Goal: Use online tool/utility: Utilize a website feature to perform a specific function

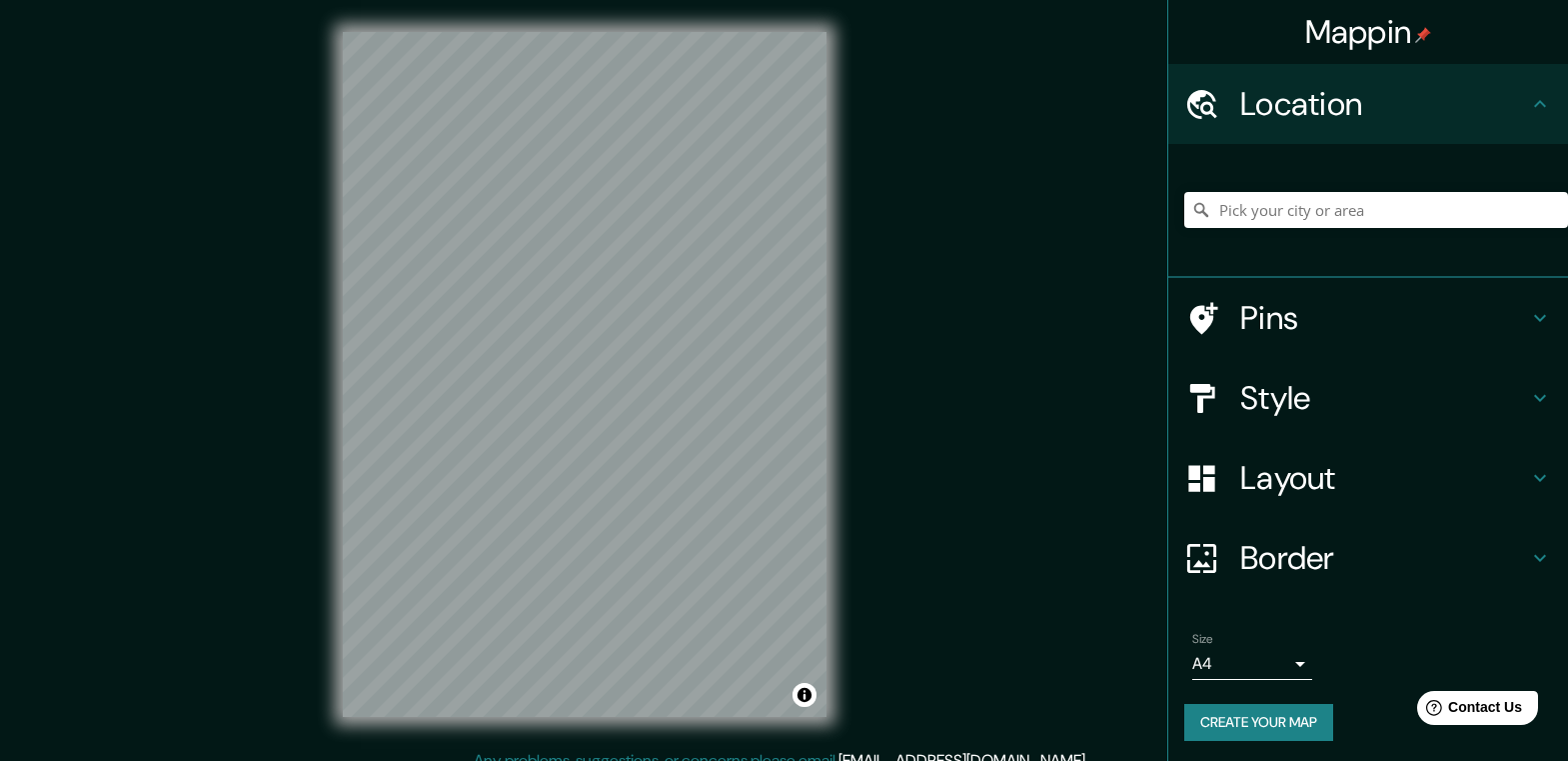
click at [1295, 397] on h4 "Style" at bounding box center [1385, 398] width 288 height 40
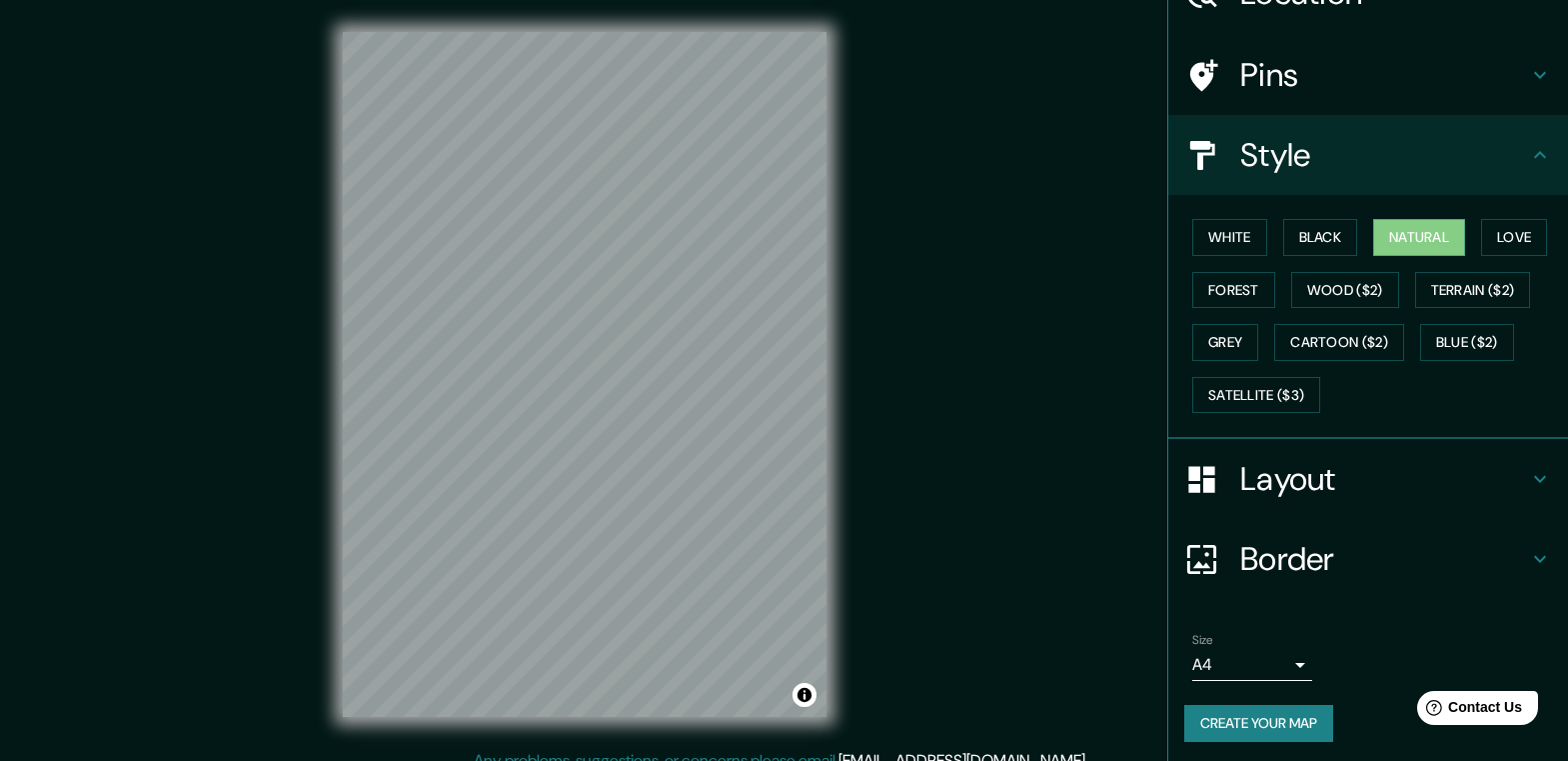
scroll to position [116, 0]
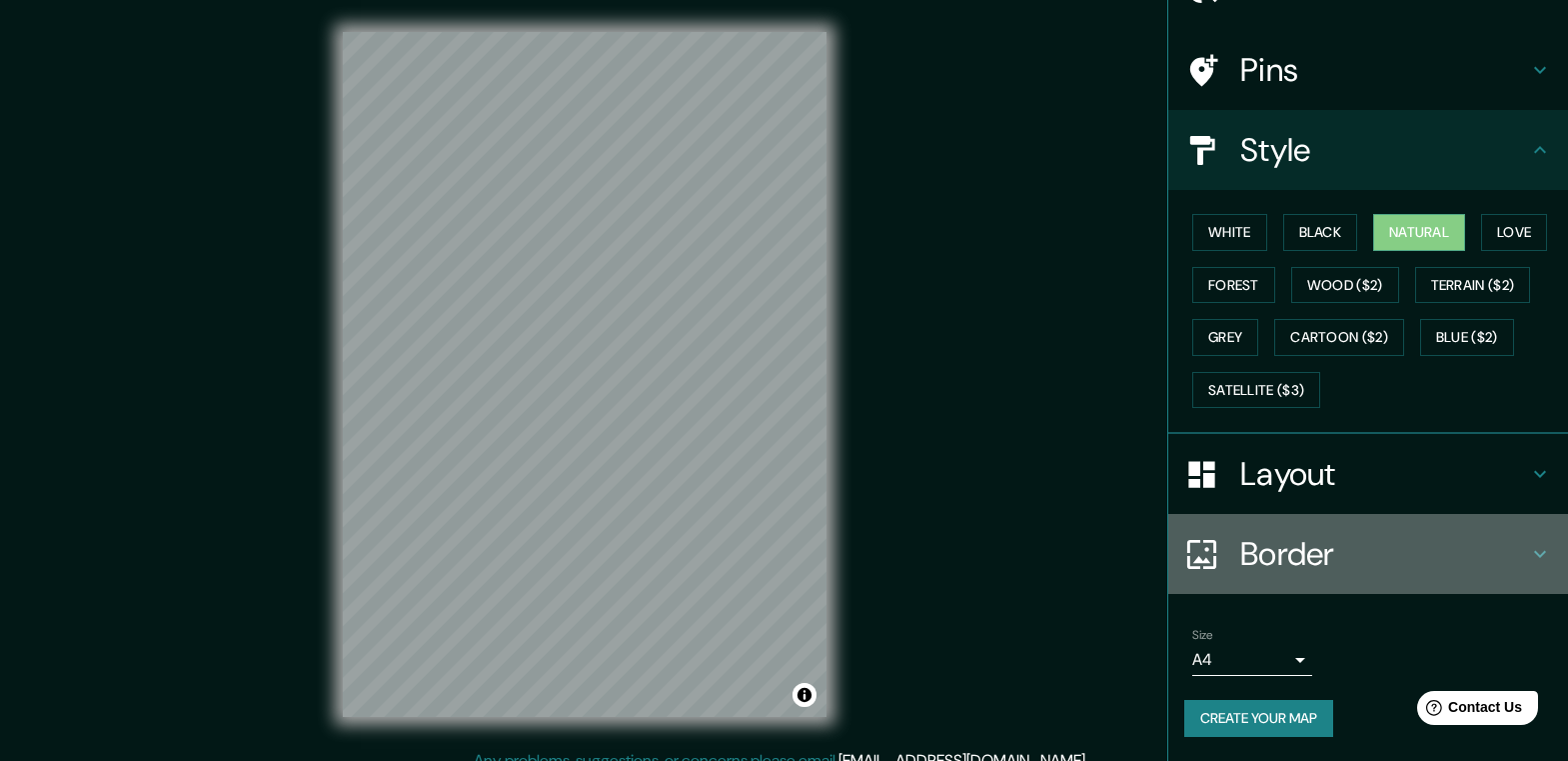
click at [1241, 540] on h4 "Border" at bounding box center [1385, 554] width 288 height 40
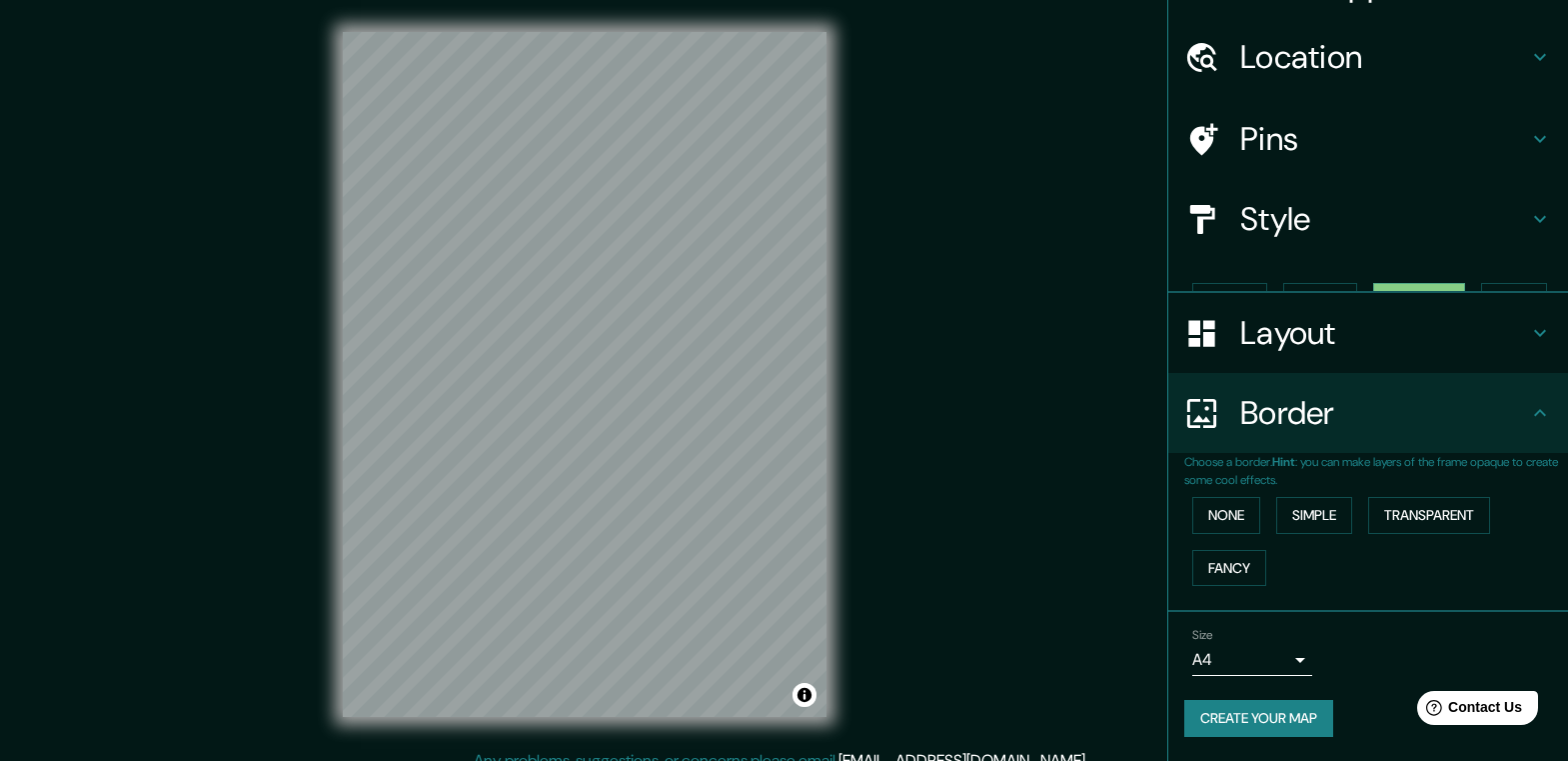
scroll to position [13, 0]
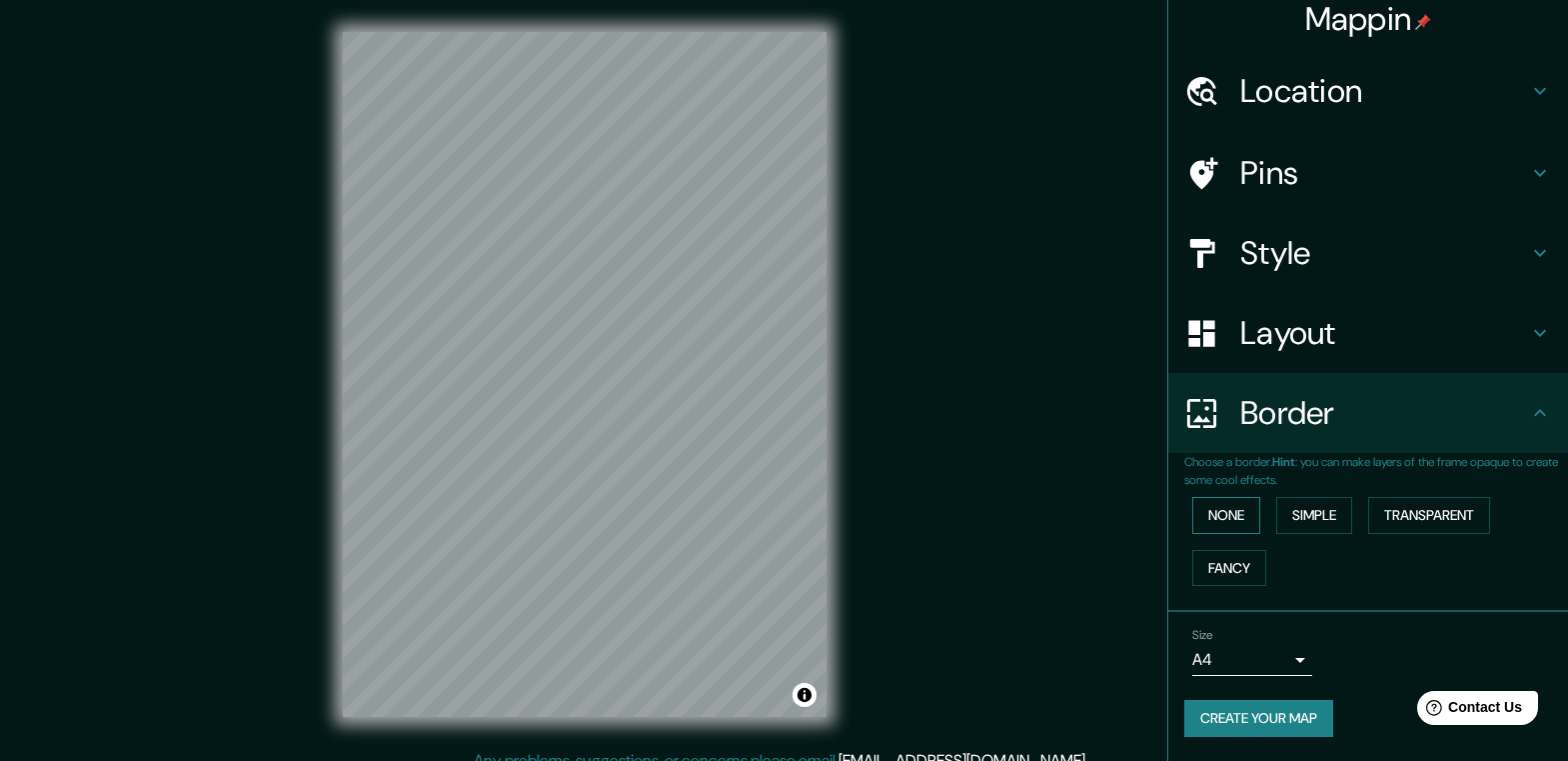
click at [1209, 510] on button "None" at bounding box center [1227, 515] width 68 height 37
click at [1321, 523] on button "Simple" at bounding box center [1315, 515] width 76 height 37
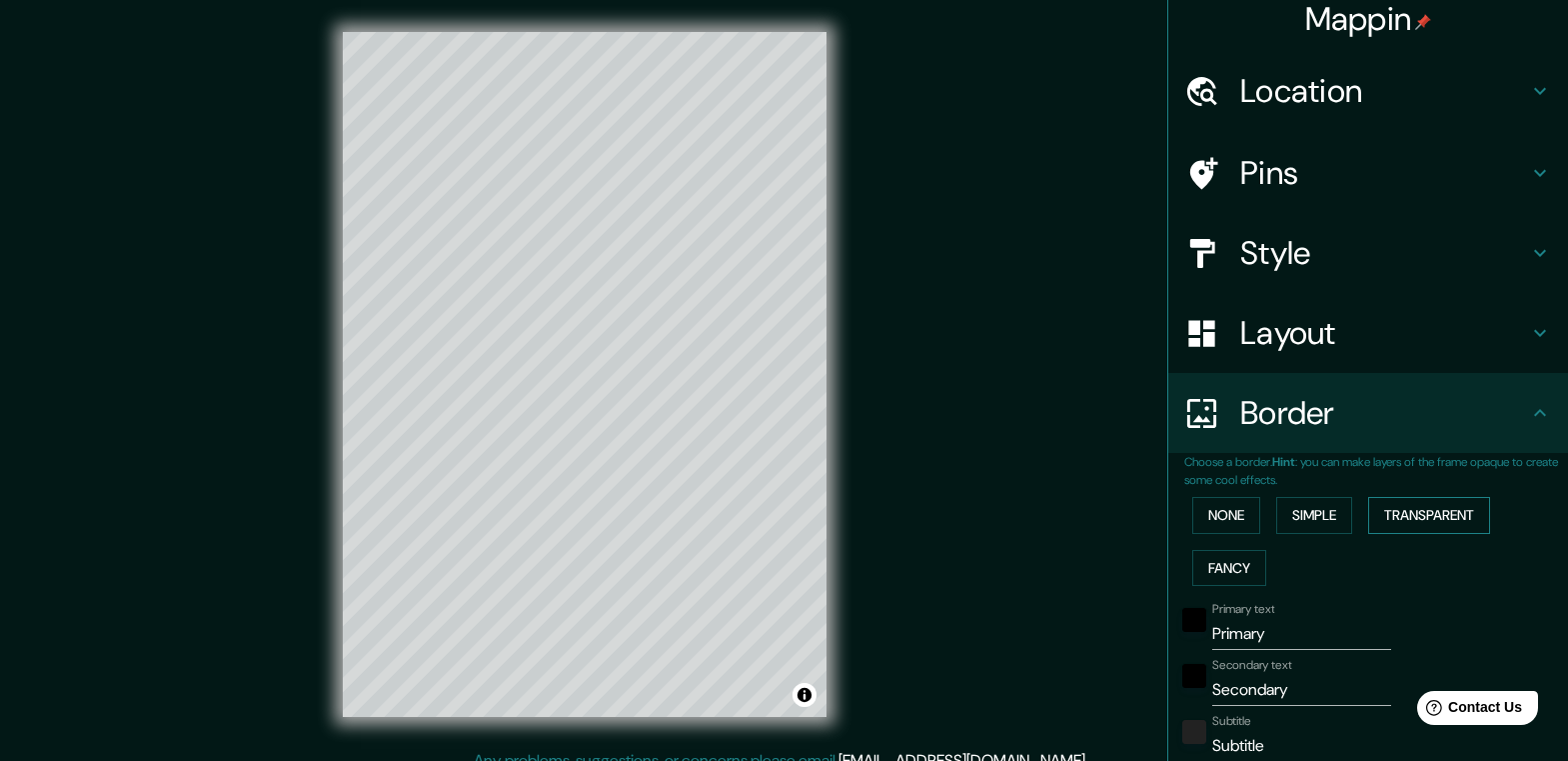
click at [1416, 525] on button "Transparent" at bounding box center [1429, 515] width 122 height 37
click at [1199, 574] on button "Fancy" at bounding box center [1230, 568] width 74 height 37
click at [1218, 513] on button "None" at bounding box center [1227, 515] width 68 height 37
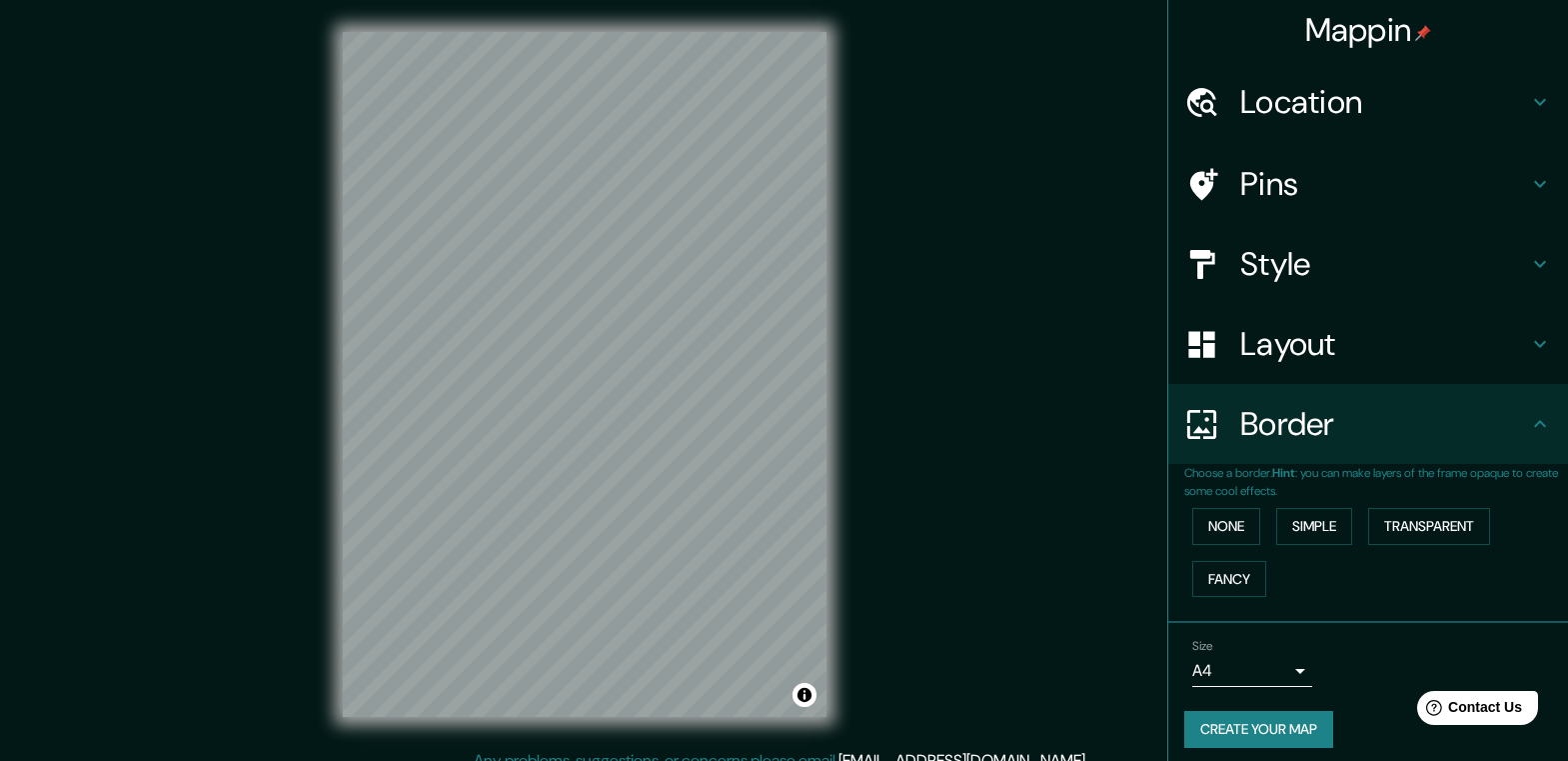
scroll to position [0, 0]
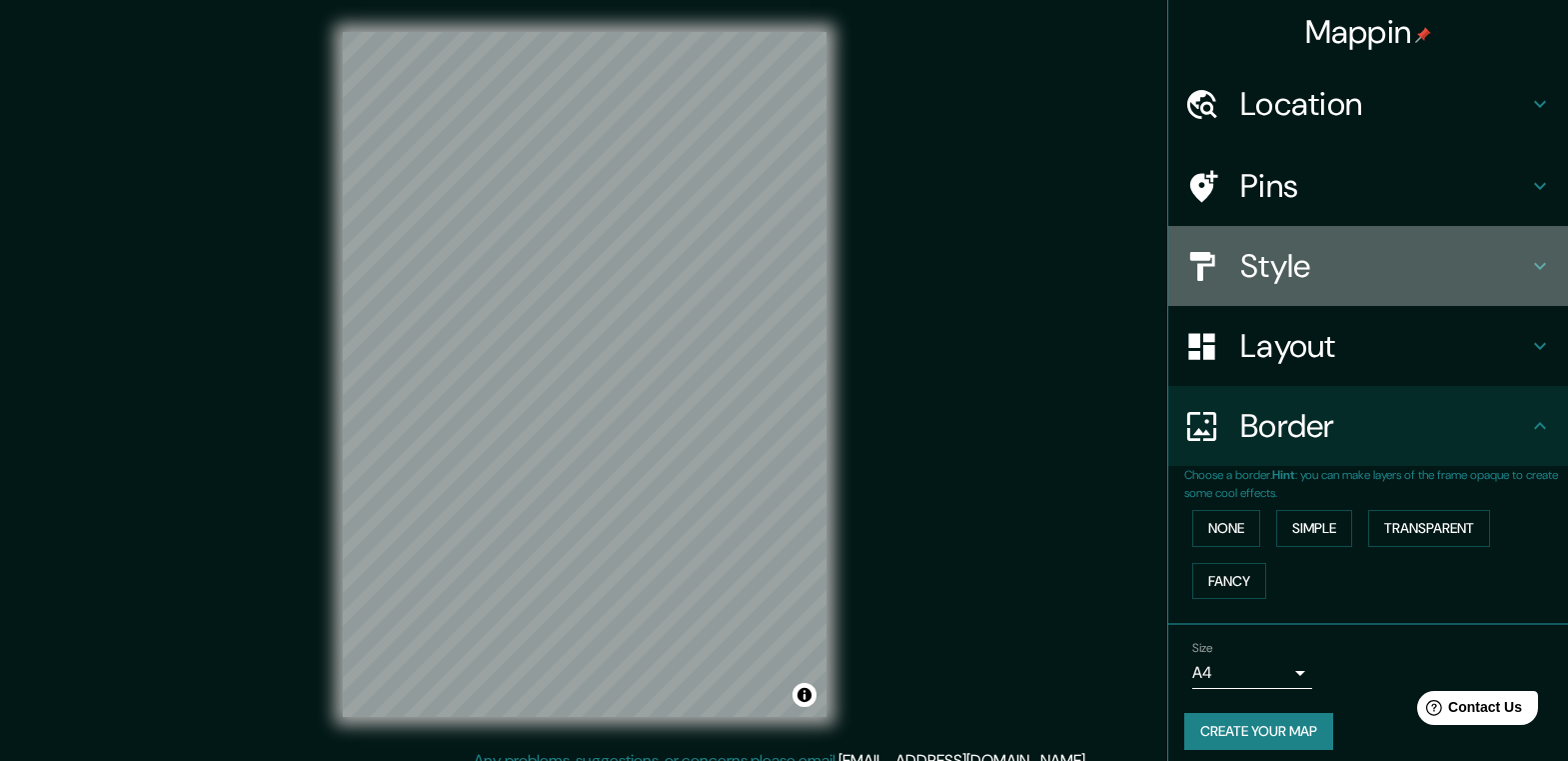
click at [1265, 270] on h4 "Style" at bounding box center [1385, 266] width 288 height 40
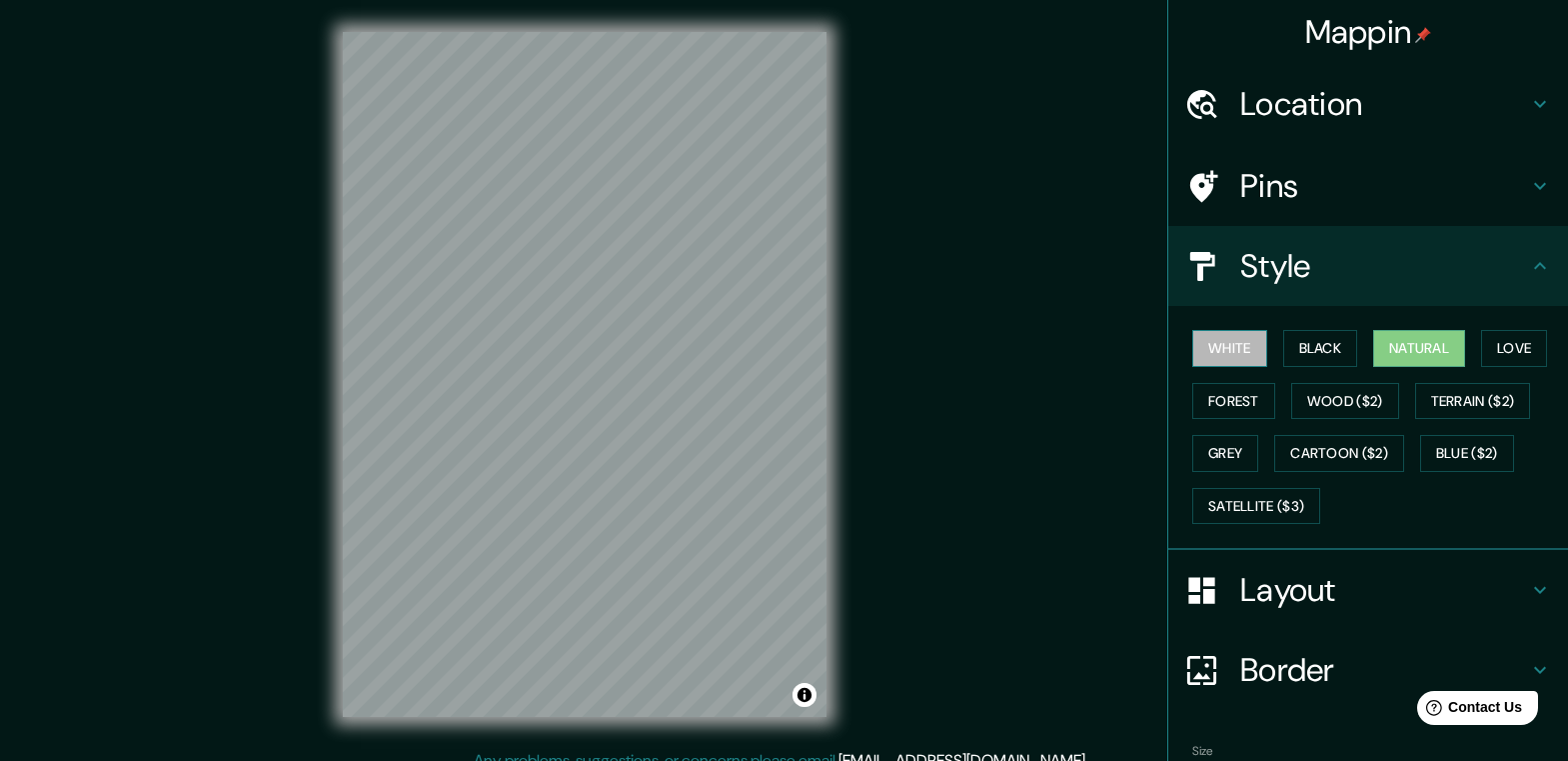
click at [1224, 355] on button "White" at bounding box center [1230, 348] width 75 height 37
click at [1297, 347] on button "Black" at bounding box center [1321, 348] width 75 height 37
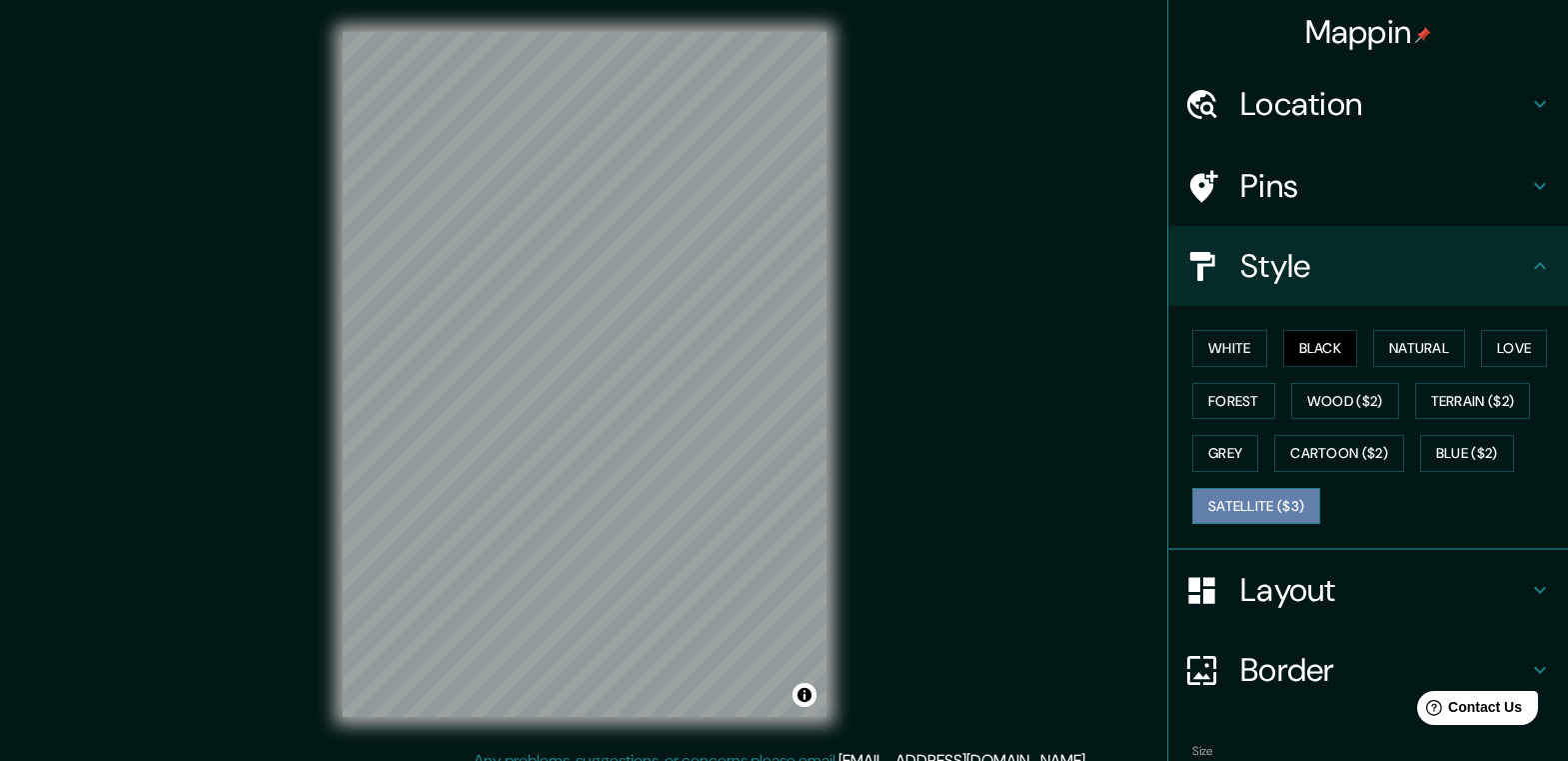
click at [1230, 513] on button "Satellite ($3)" at bounding box center [1257, 506] width 128 height 37
click at [1466, 446] on button "Blue ($2)" at bounding box center [1467, 453] width 94 height 37
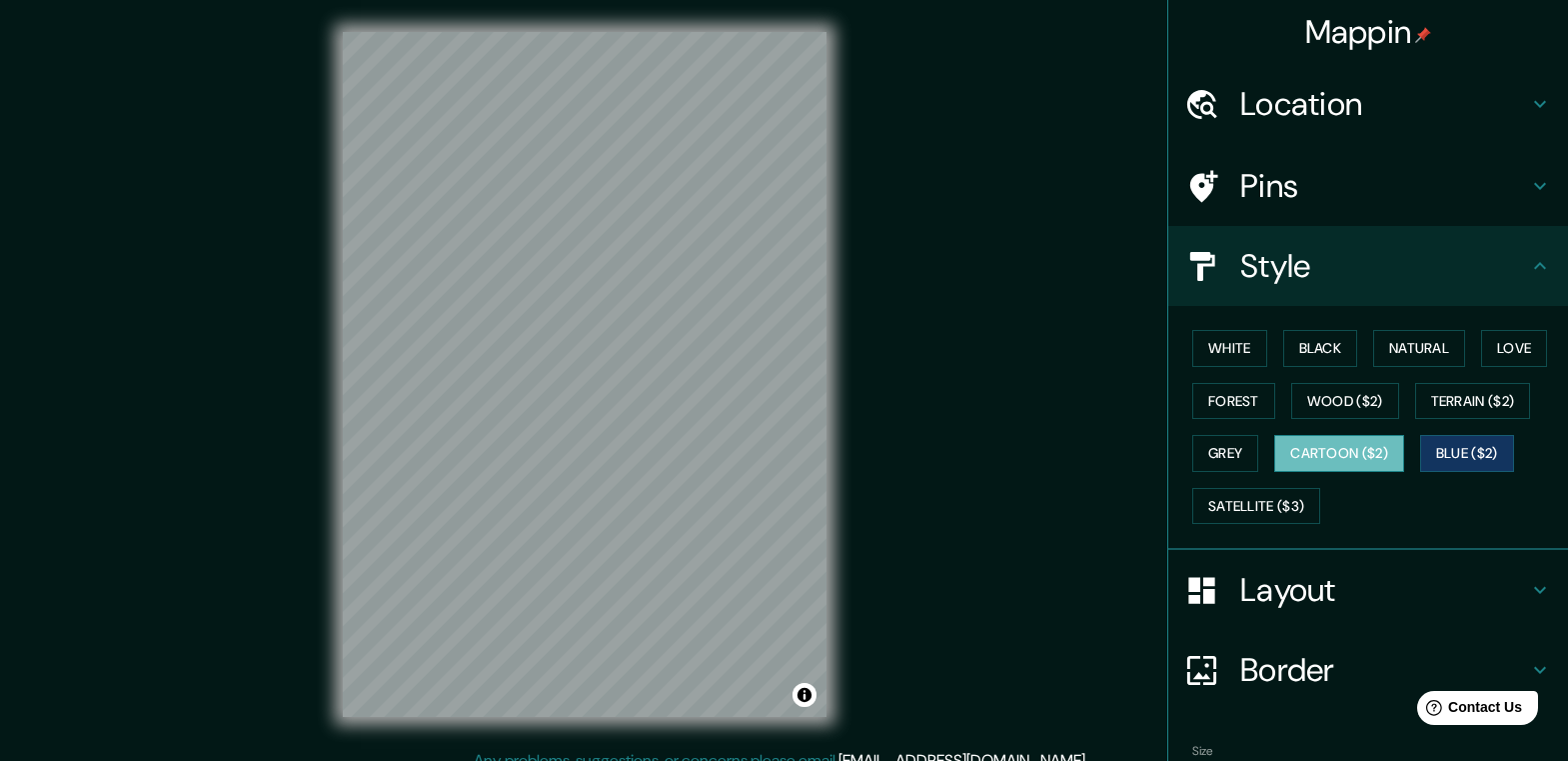
click at [1348, 453] on button "Cartoon ($2)" at bounding box center [1340, 453] width 130 height 37
click at [1215, 456] on button "Grey" at bounding box center [1226, 453] width 66 height 37
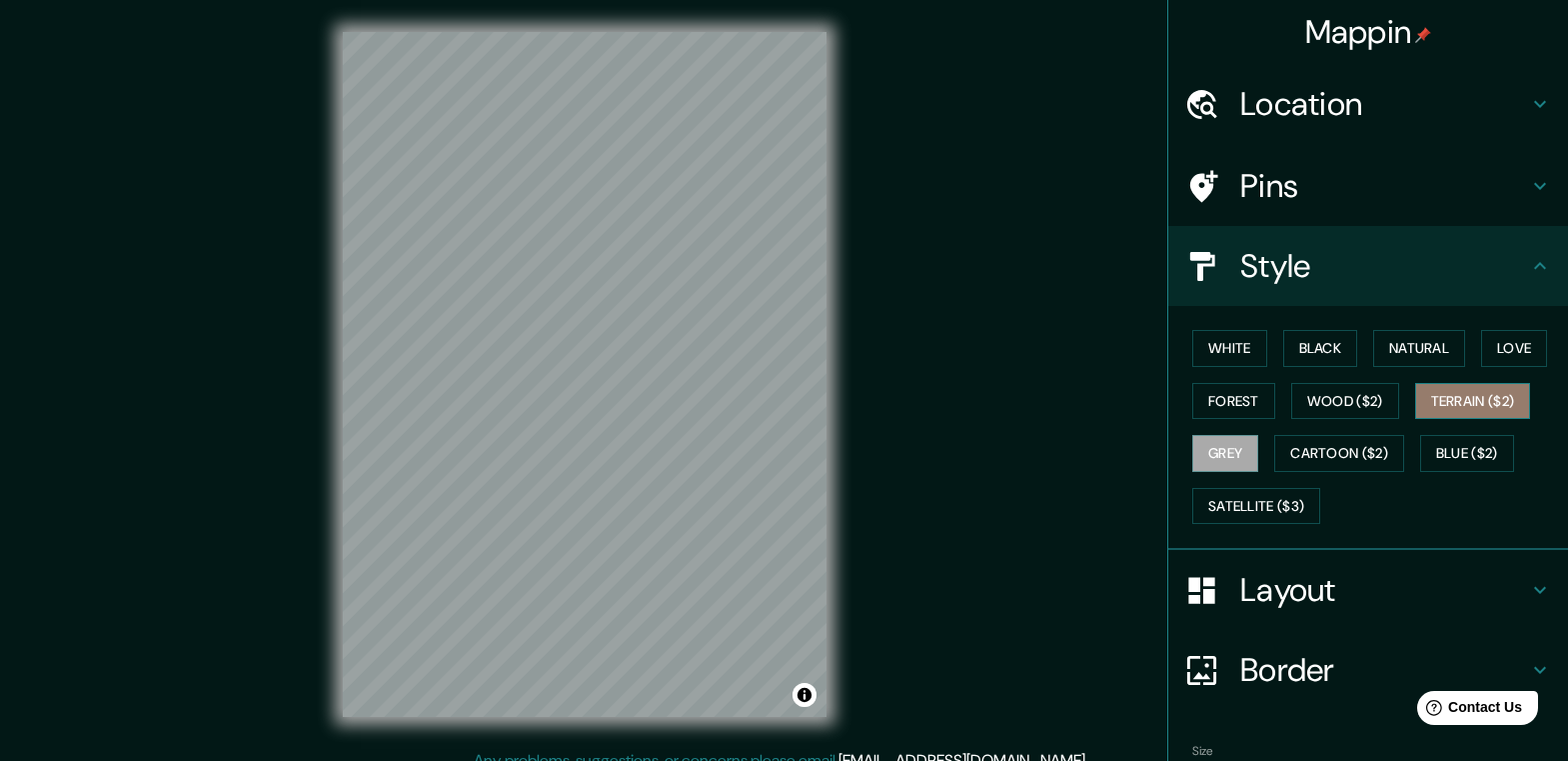
click at [1489, 398] on button "Terrain ($2)" at bounding box center [1473, 401] width 116 height 37
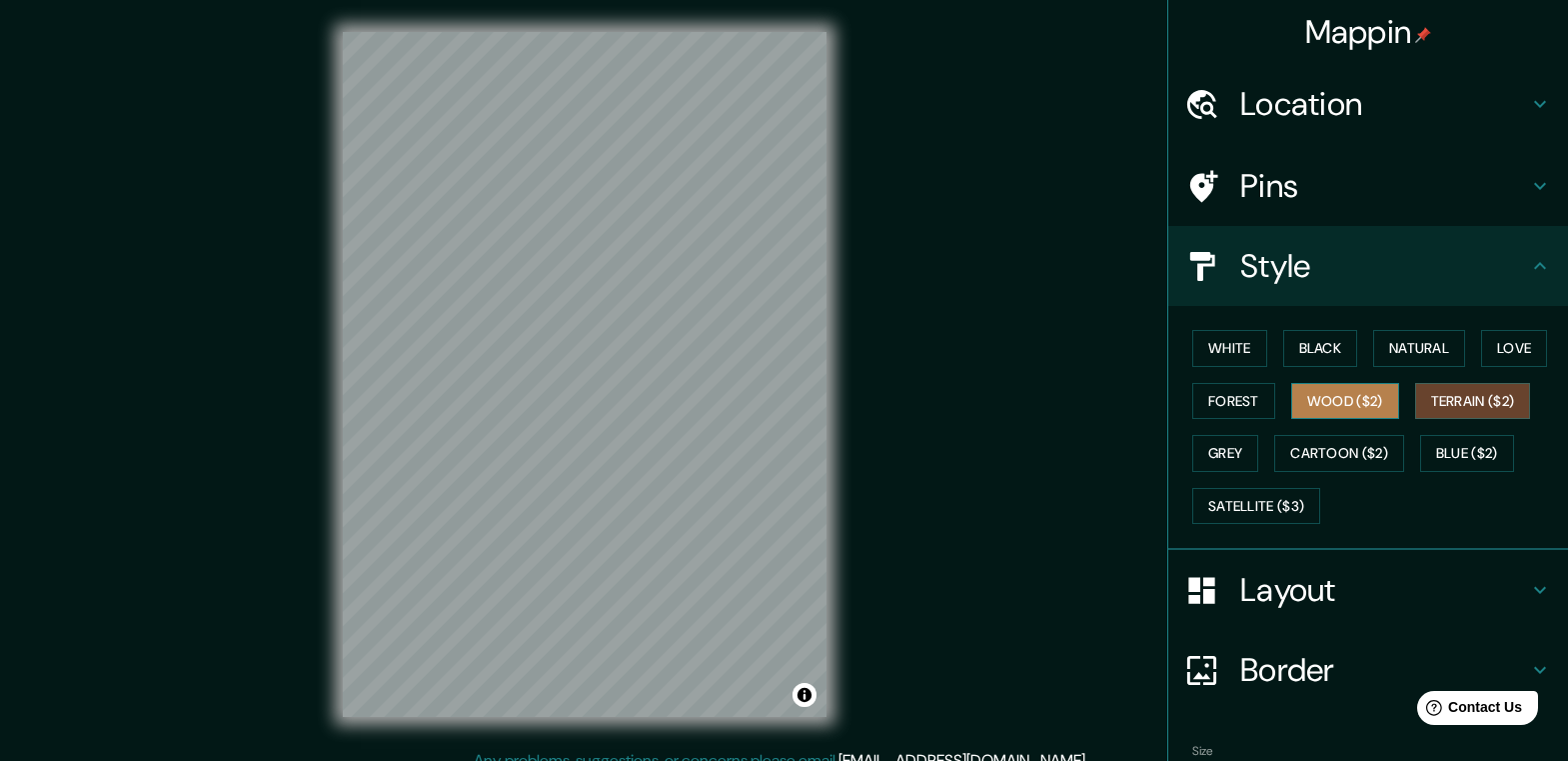
click at [1345, 404] on button "Wood ($2)" at bounding box center [1346, 401] width 108 height 37
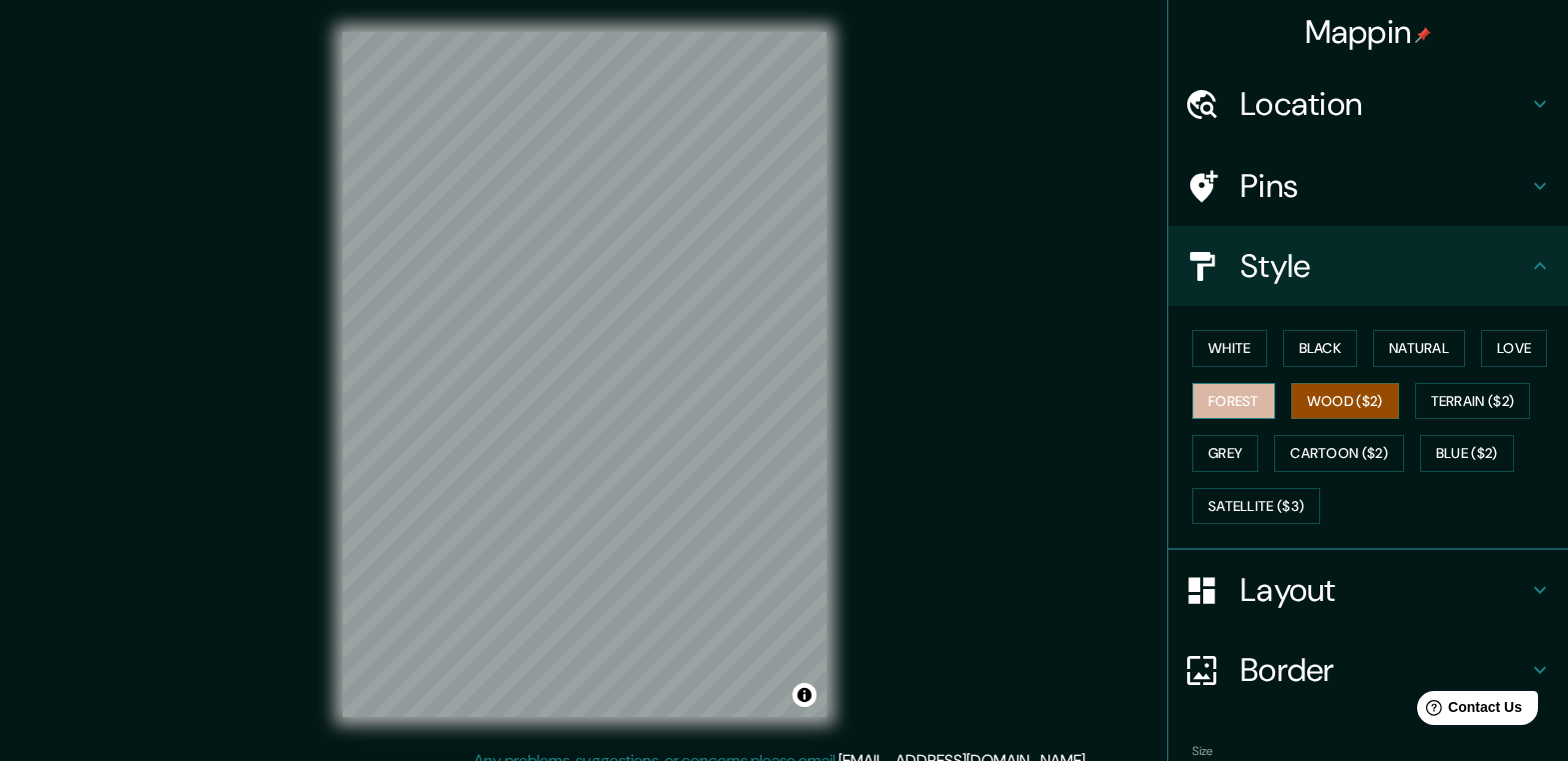
click at [1214, 402] on button "Forest" at bounding box center [1234, 401] width 83 height 37
click at [1510, 341] on button "Love" at bounding box center [1514, 348] width 66 height 37
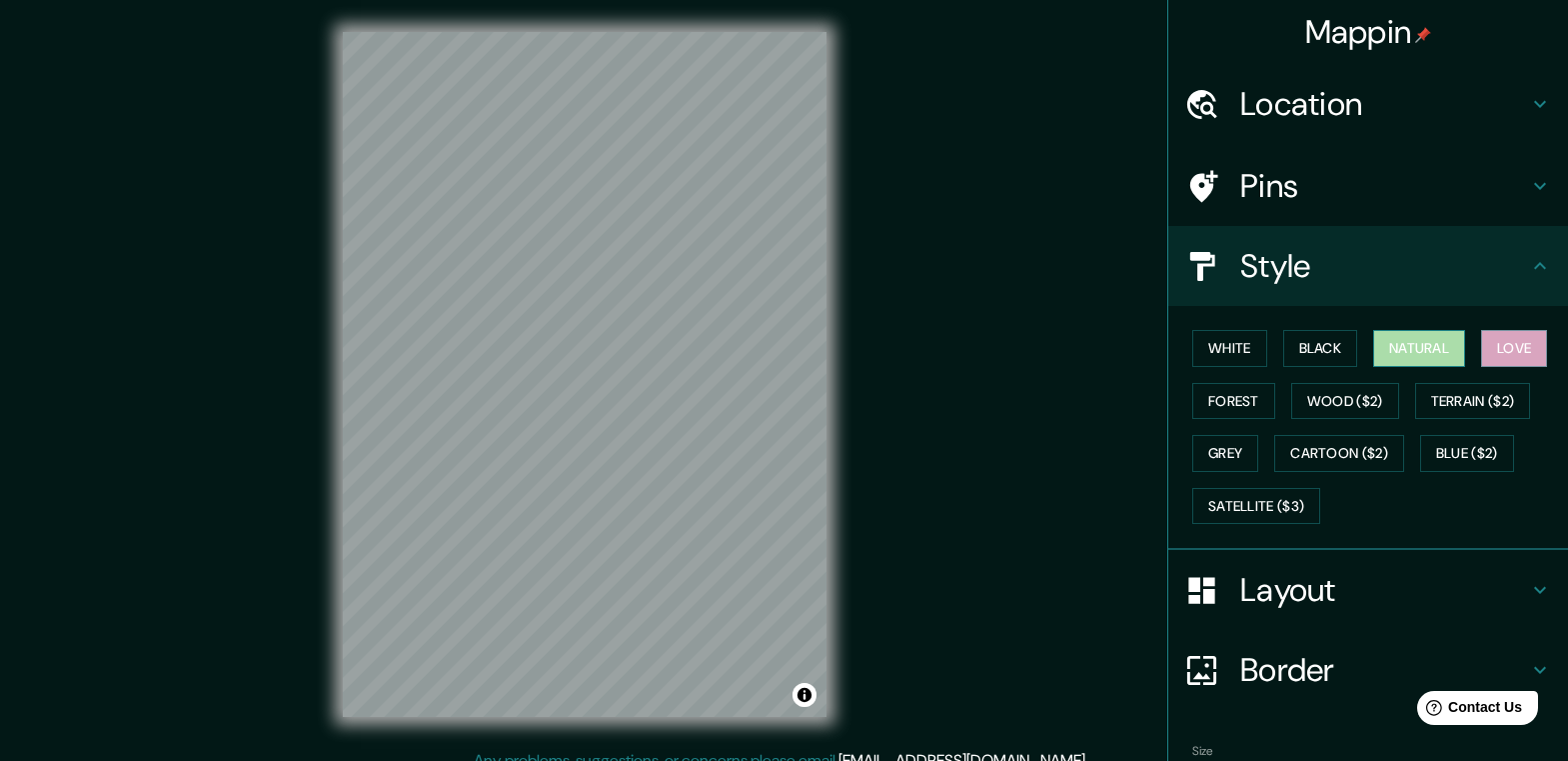
click at [1381, 355] on button "Natural" at bounding box center [1419, 348] width 92 height 37
click at [1355, 194] on h4 "Pins" at bounding box center [1385, 186] width 288 height 40
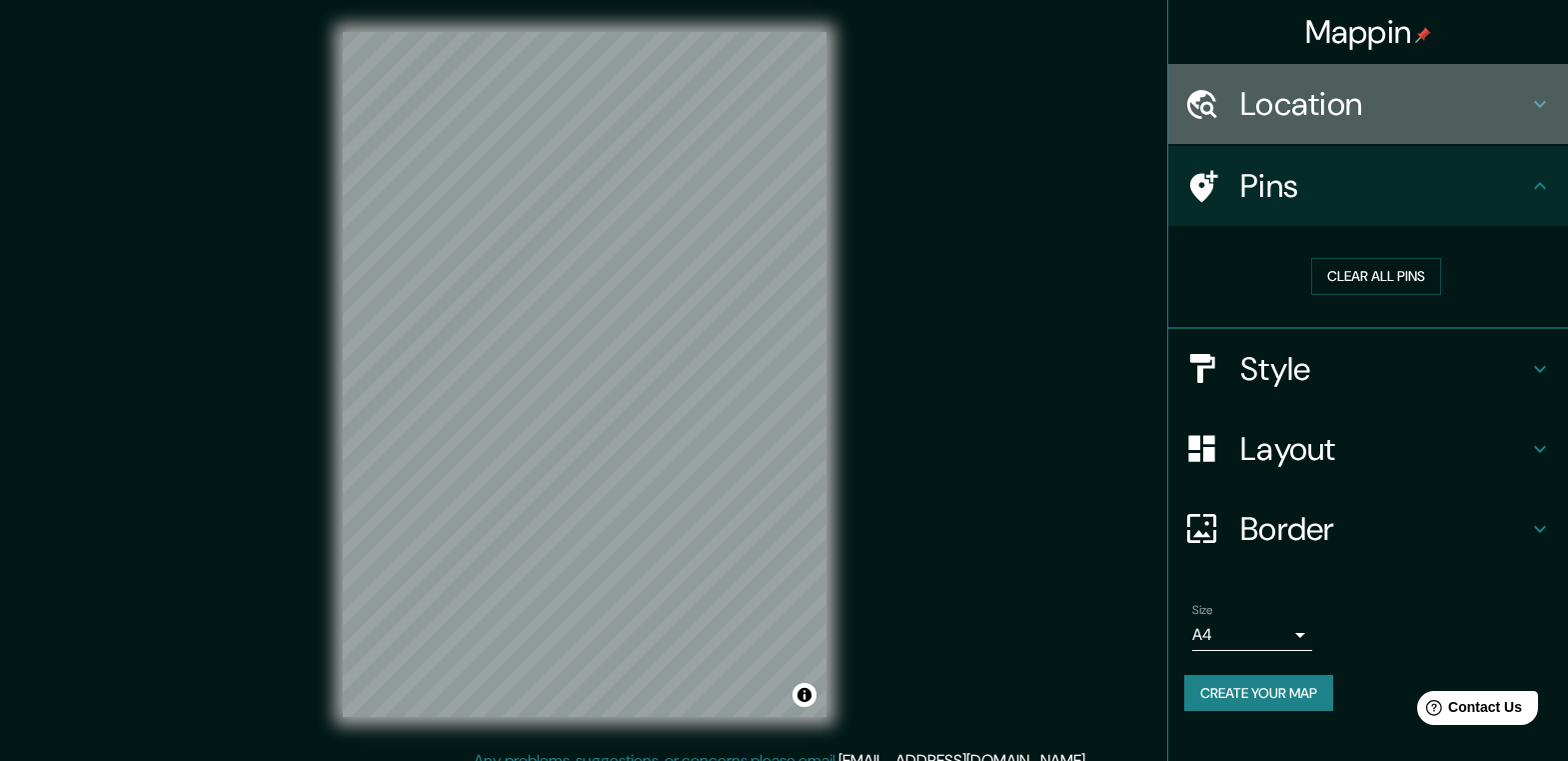
click at [1333, 93] on h4 "Location" at bounding box center [1385, 104] width 288 height 40
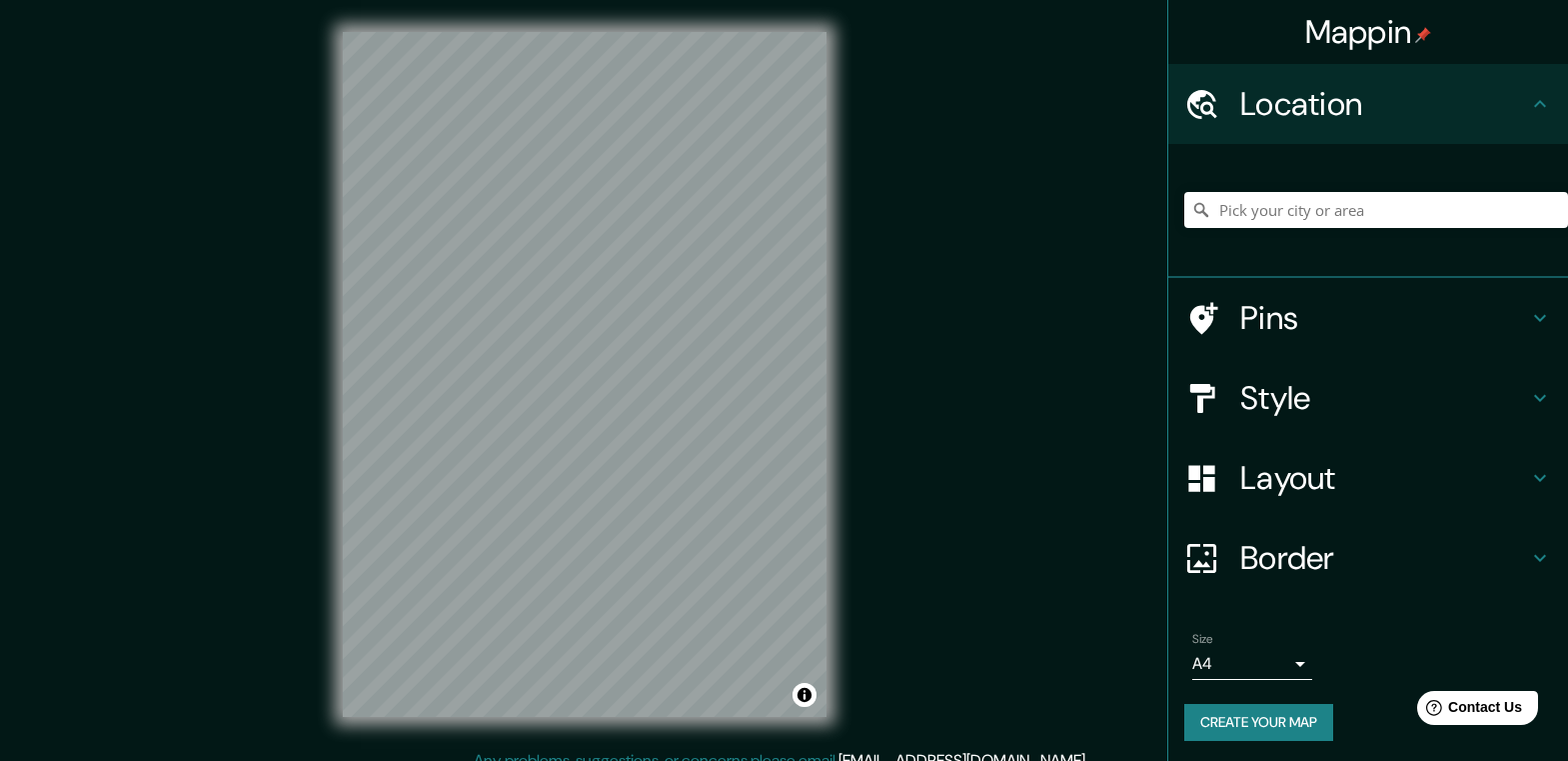
scroll to position [4, 0]
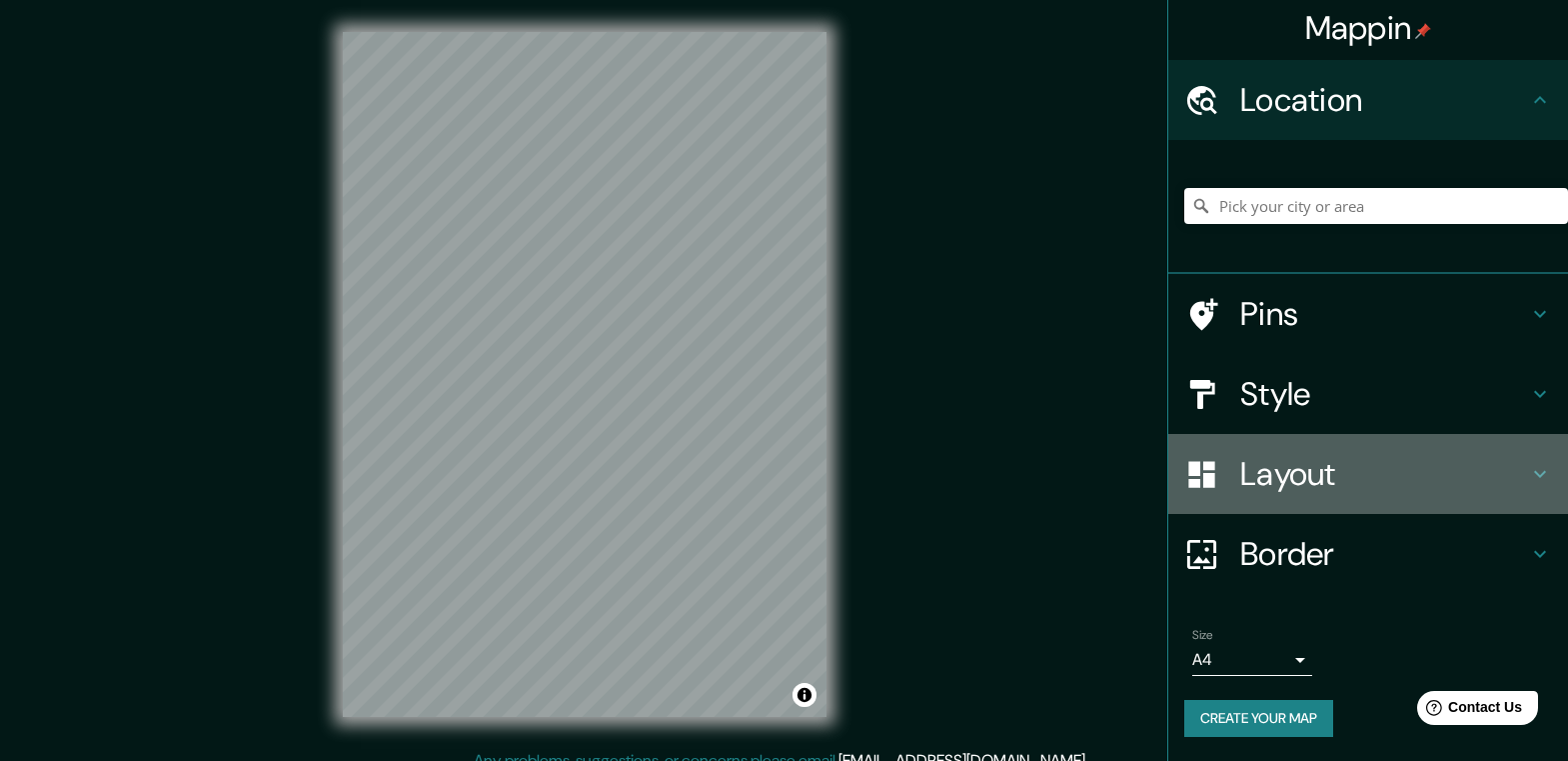
click at [1301, 463] on h4 "Layout" at bounding box center [1385, 474] width 288 height 40
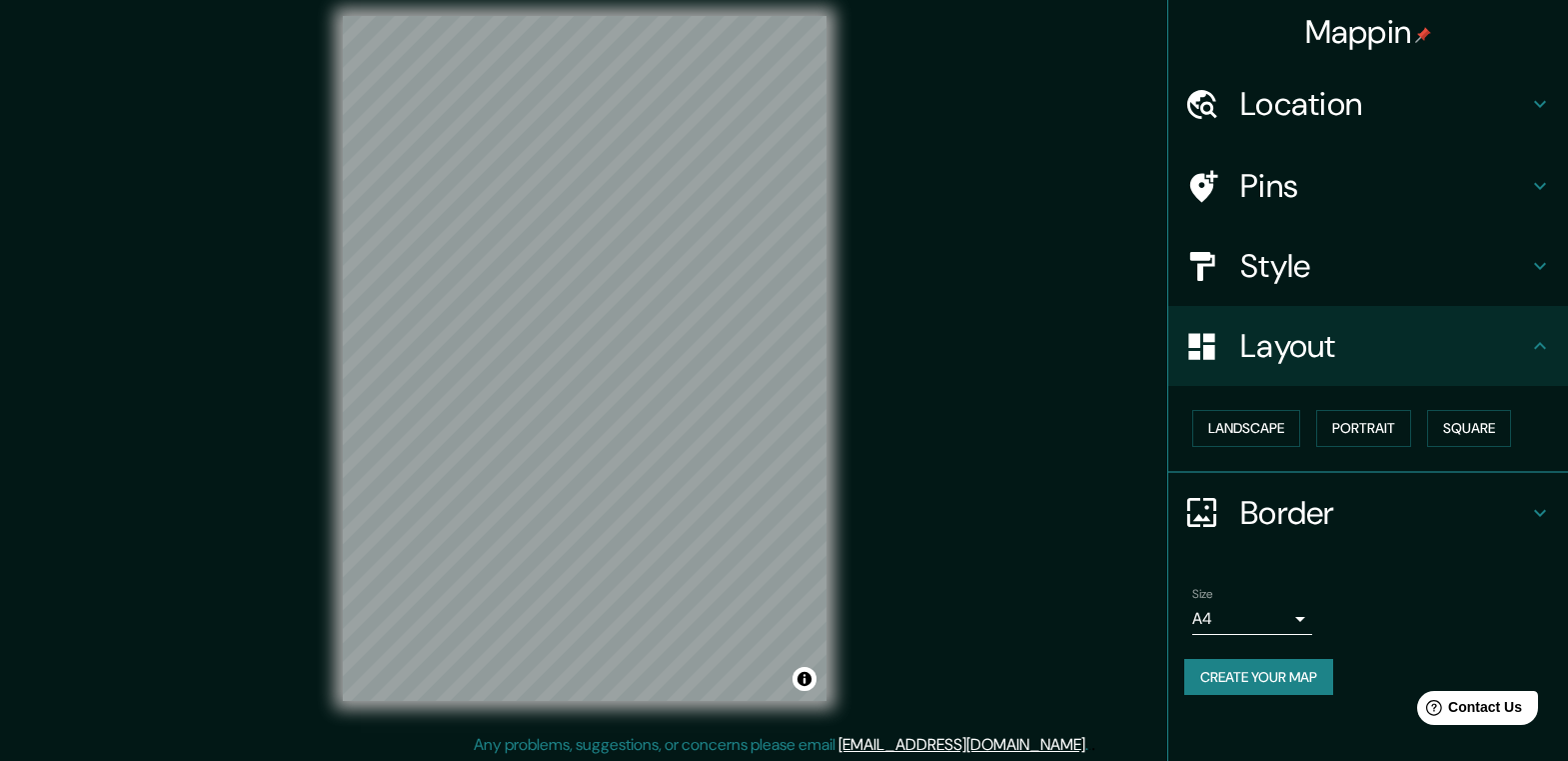
scroll to position [20, 0]
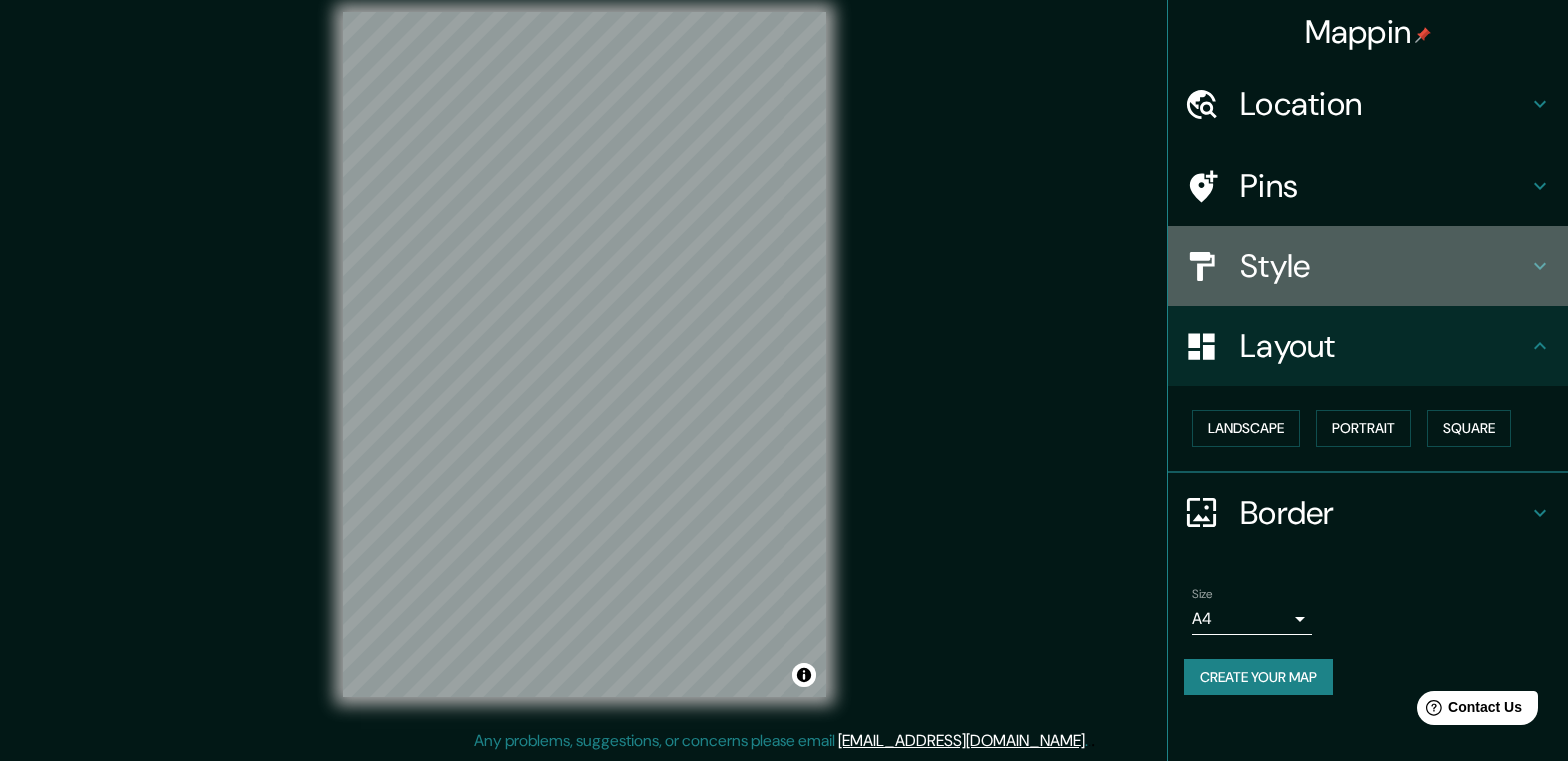
click at [1270, 287] on div "Style" at bounding box center [1369, 266] width 400 height 80
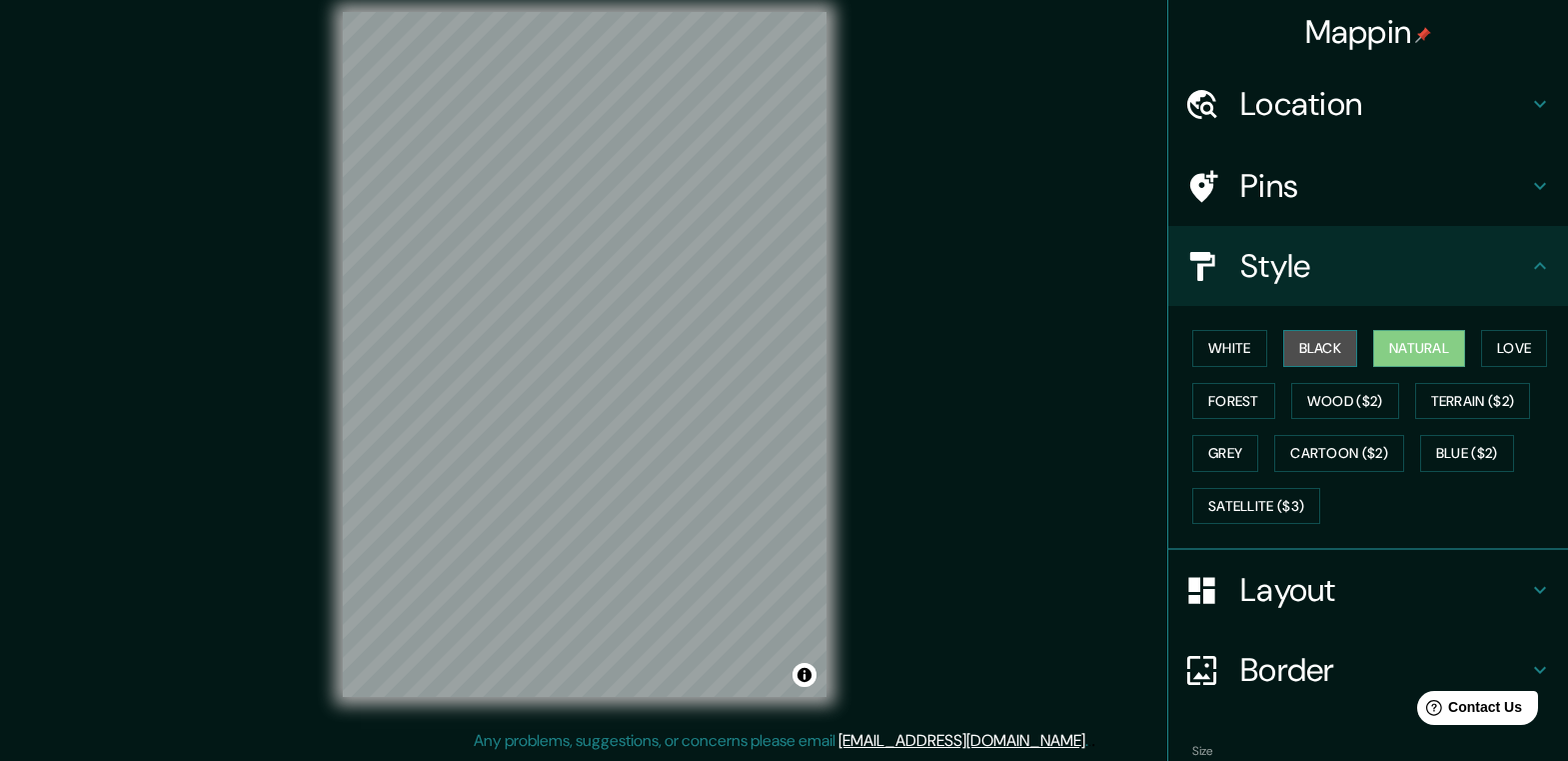
click at [1308, 352] on button "Black" at bounding box center [1321, 348] width 75 height 37
click at [1230, 354] on button "White" at bounding box center [1230, 348] width 75 height 37
click at [1406, 348] on button "Natural" at bounding box center [1419, 348] width 92 height 37
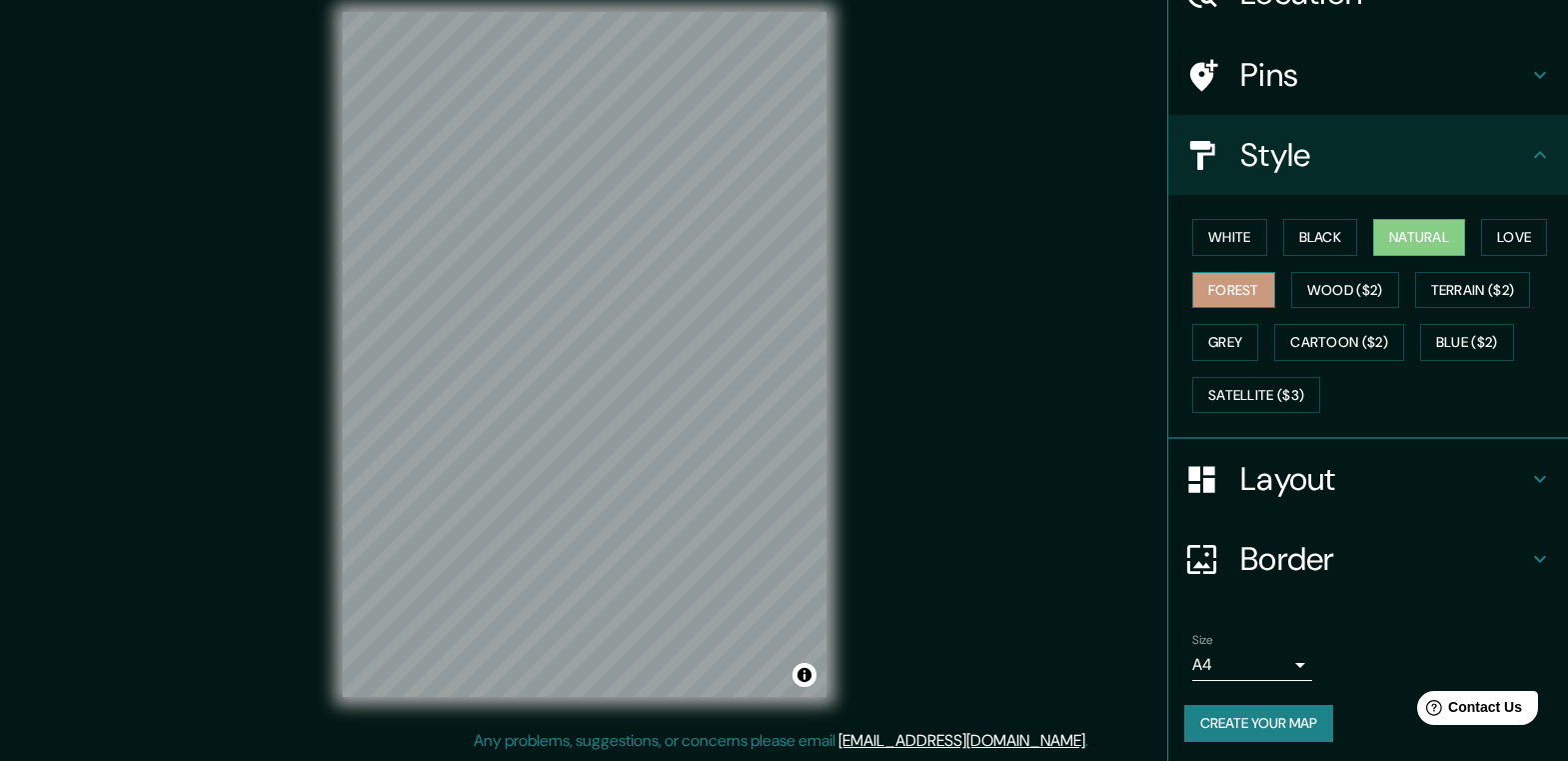
scroll to position [116, 0]
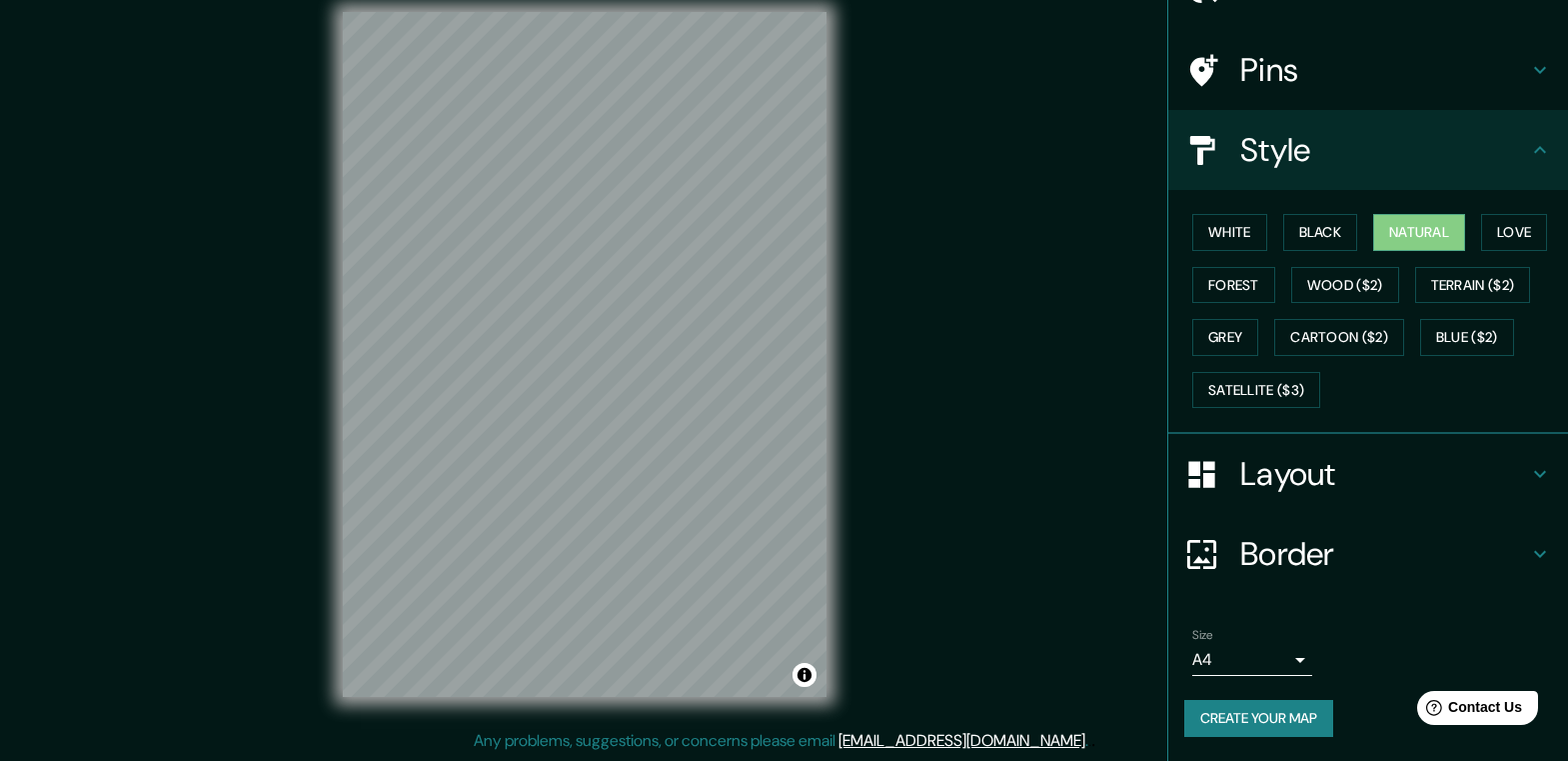
click at [1283, 481] on h4 "Layout" at bounding box center [1385, 474] width 288 height 40
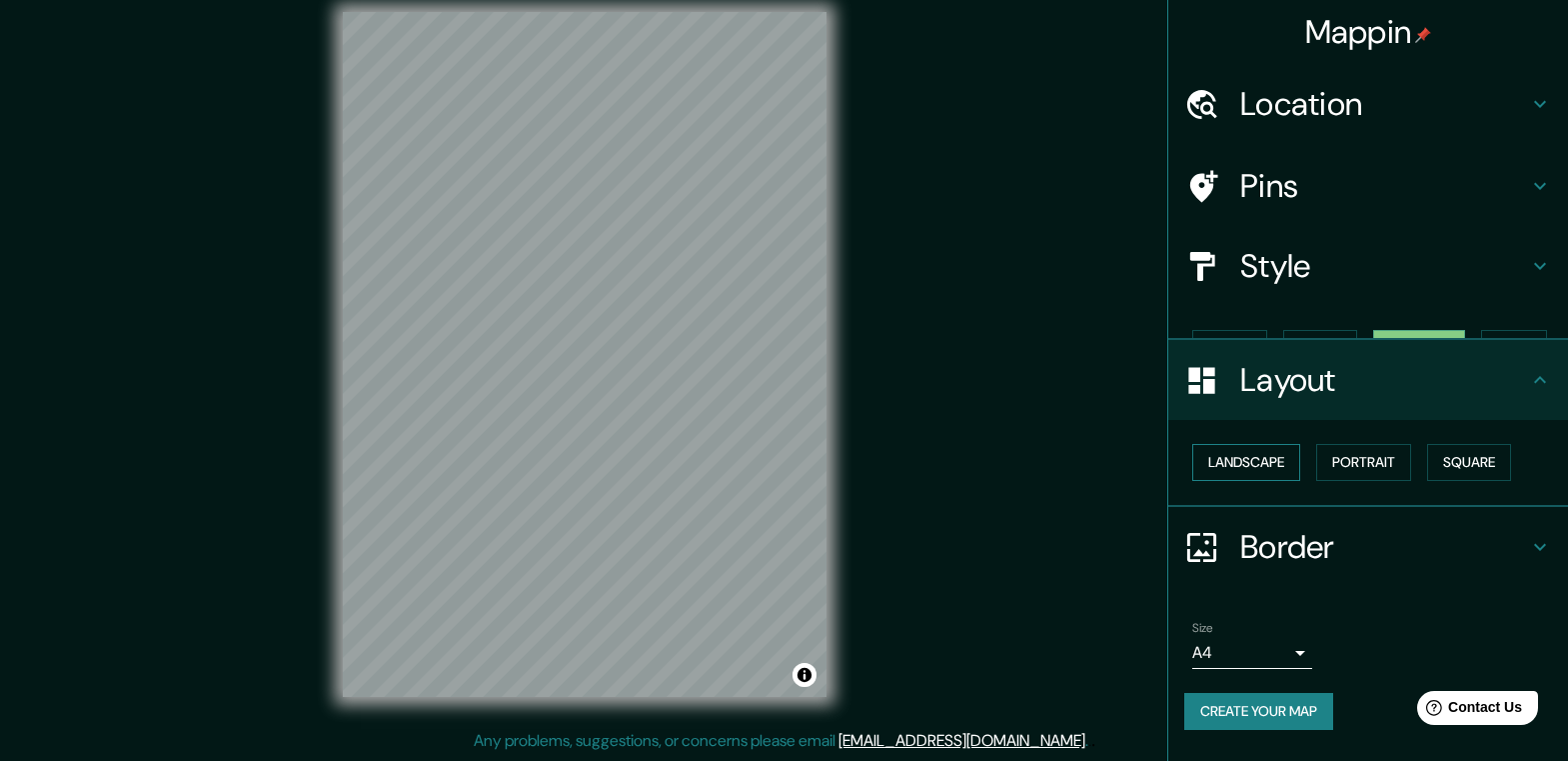
scroll to position [0, 0]
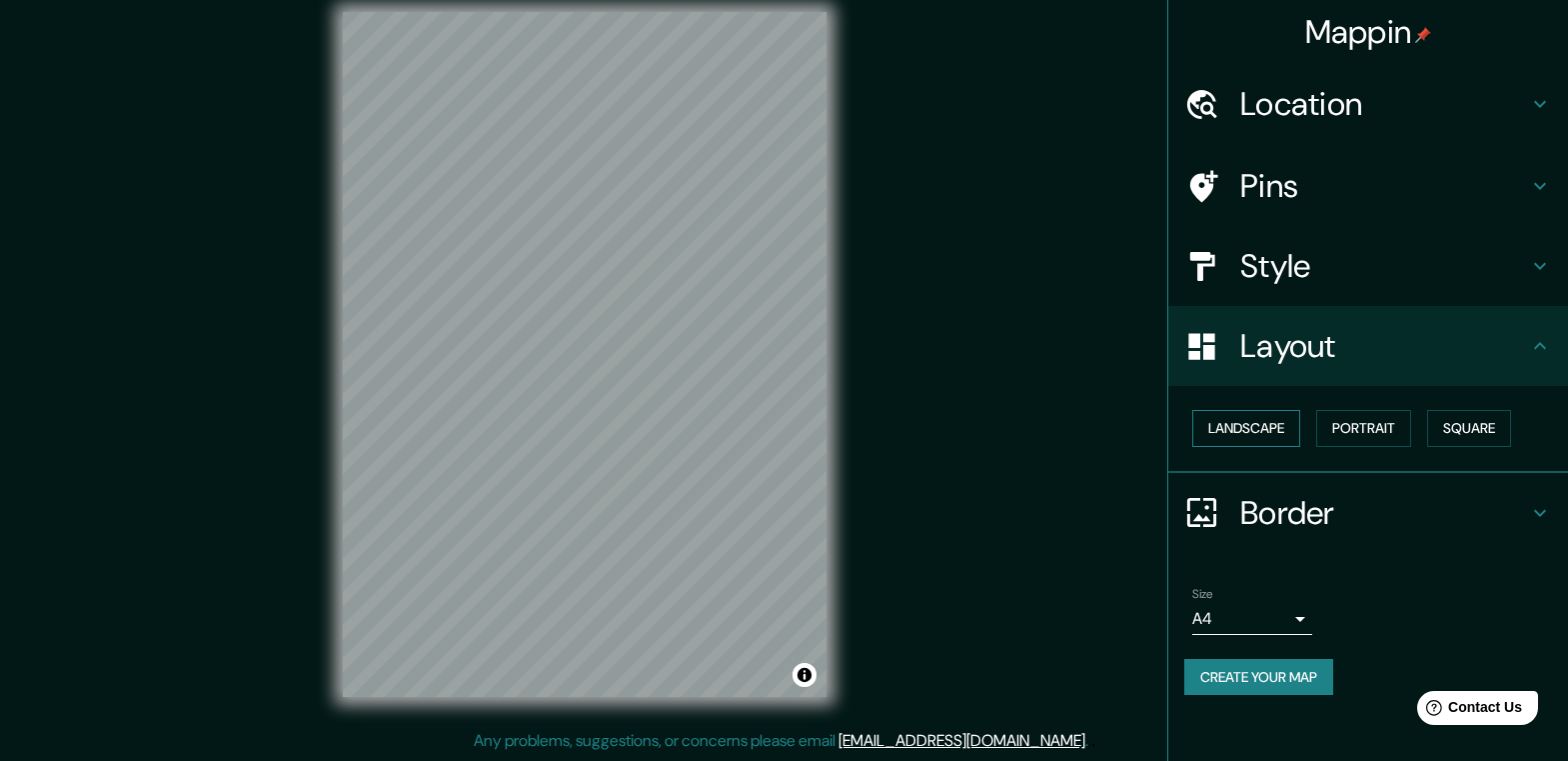
click at [1252, 436] on button "Landscape" at bounding box center [1247, 428] width 108 height 37
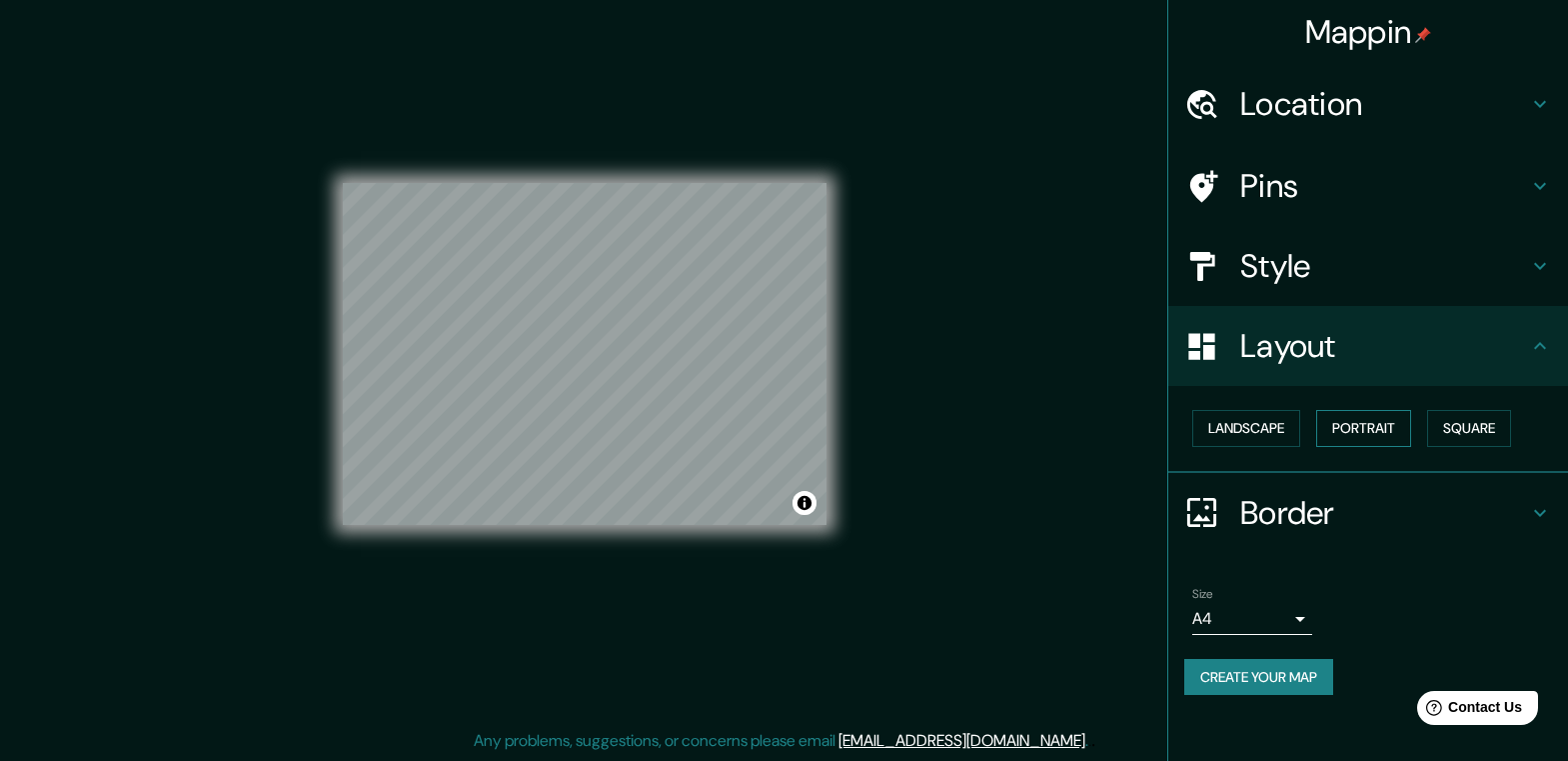
click at [1355, 435] on button "Portrait" at bounding box center [1364, 428] width 95 height 37
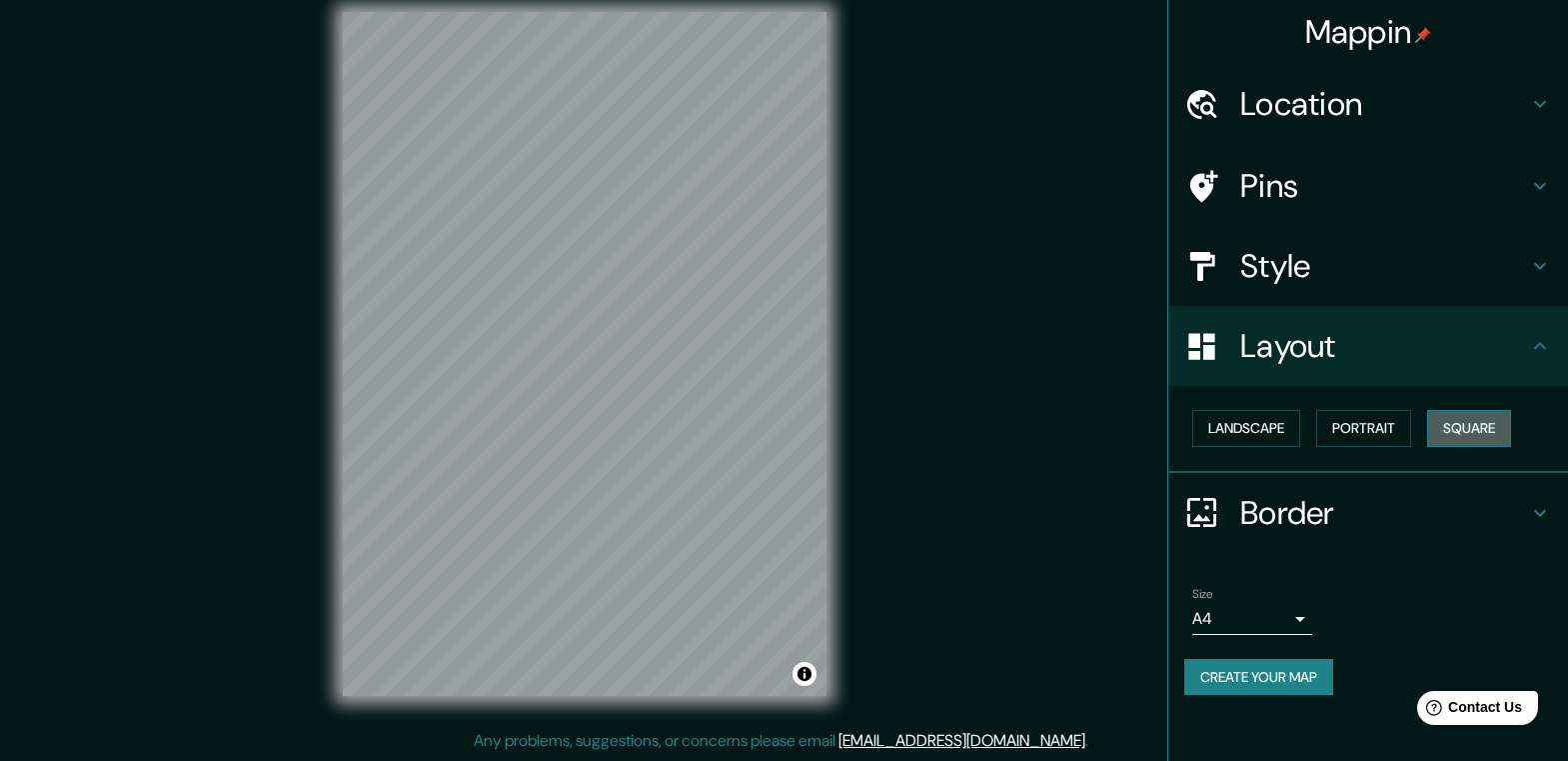
click at [1451, 428] on button "Square" at bounding box center [1469, 428] width 84 height 37
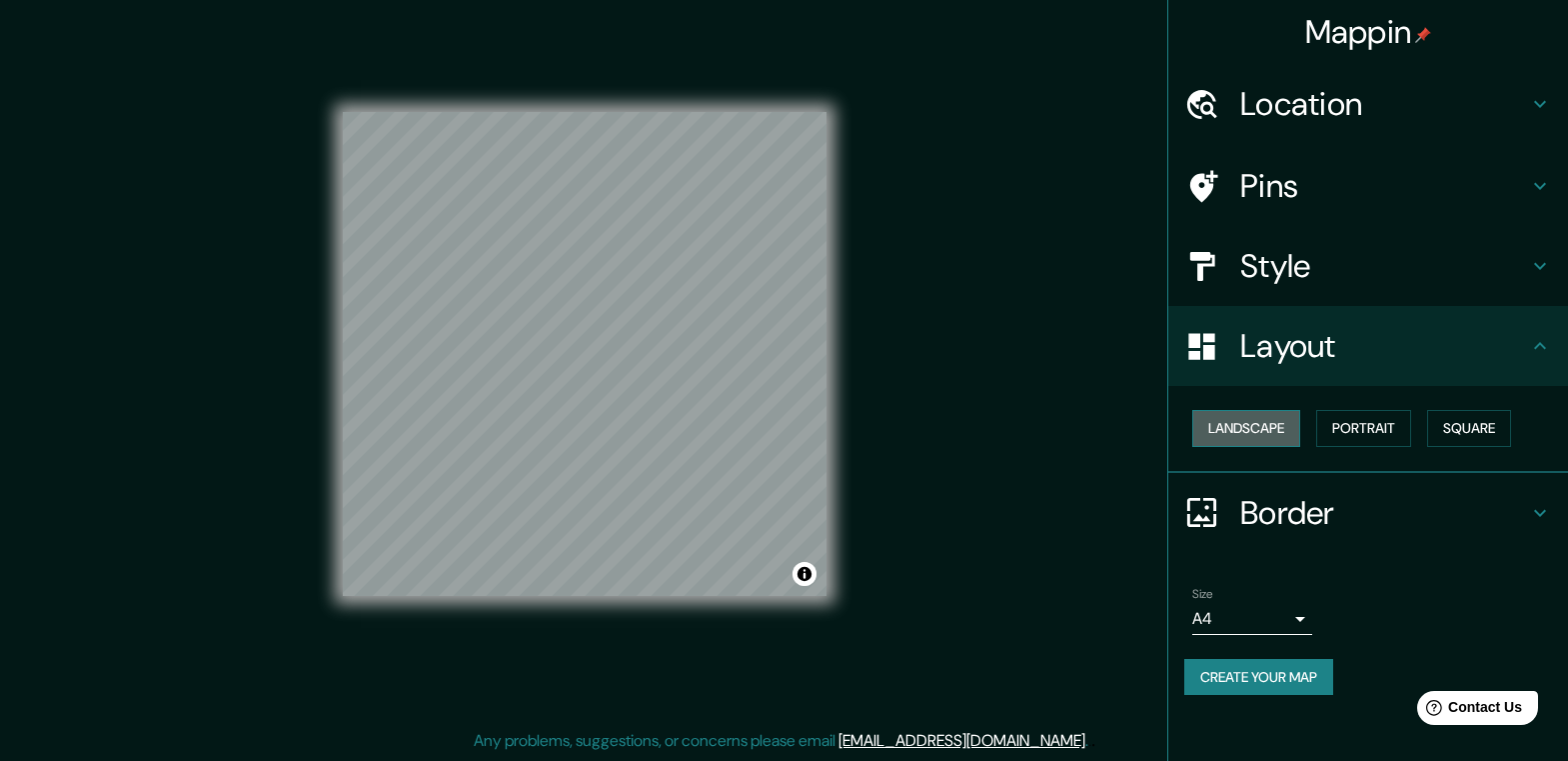
click at [1258, 427] on button "Landscape" at bounding box center [1247, 428] width 108 height 37
